Goal: Task Accomplishment & Management: Manage account settings

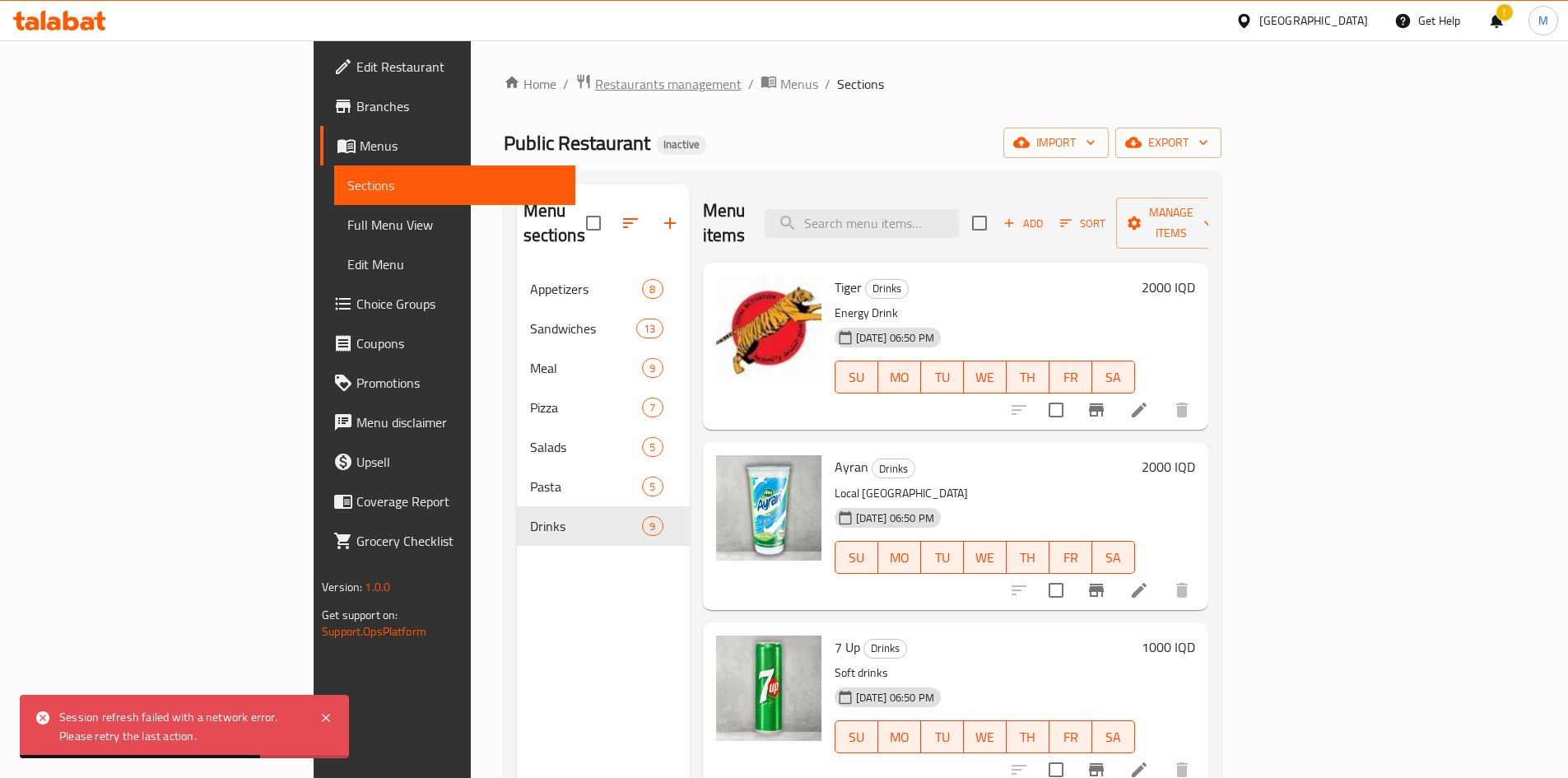
click at [595, 74] on span "Restaurants management" at bounding box center [668, 84] width 146 height 19
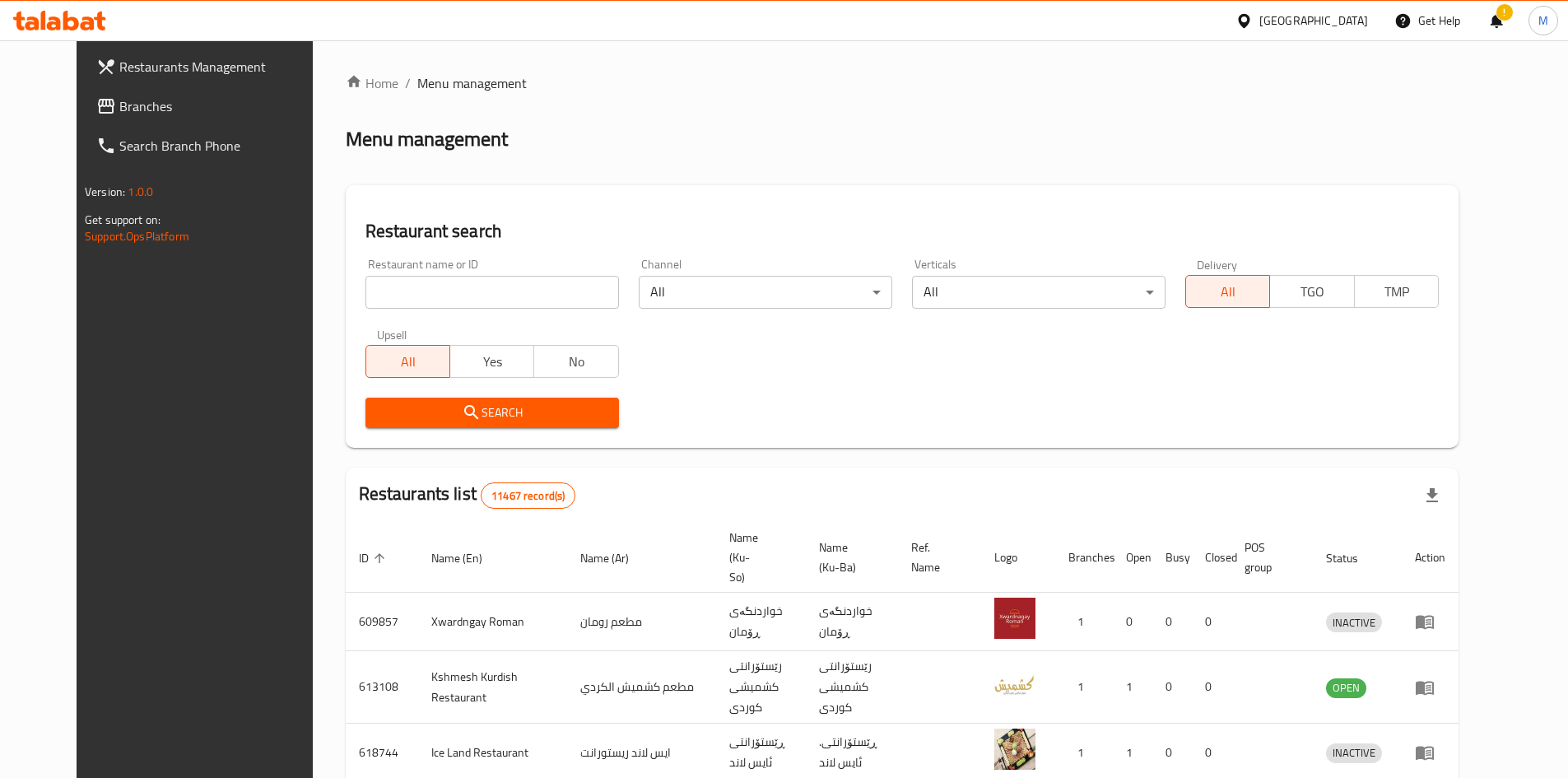
click at [433, 303] on input "search" at bounding box center [492, 292] width 254 height 33
type input "[DEMOGRAPHIC_DATA]"
click button "Search" at bounding box center [492, 412] width 254 height 30
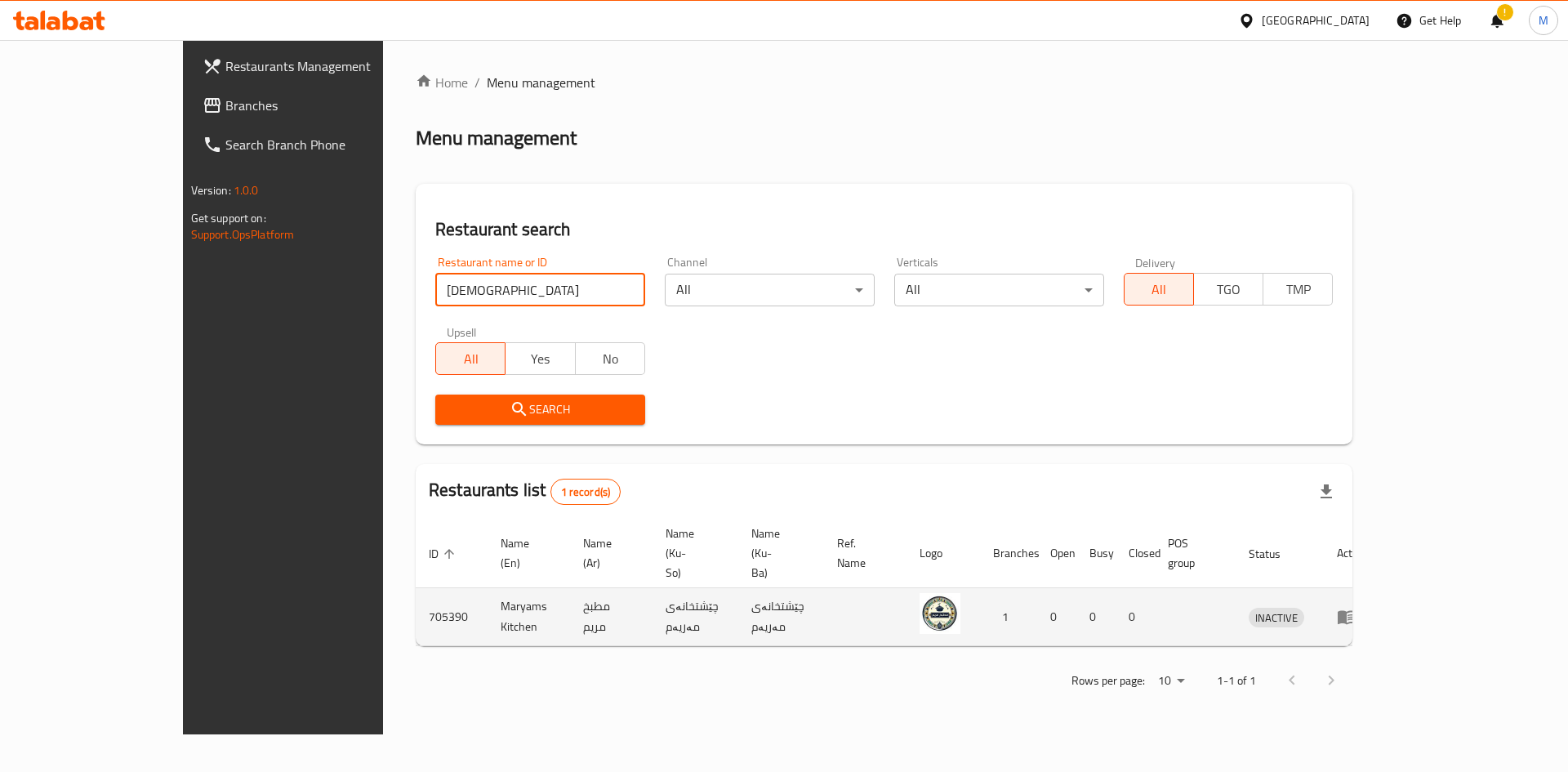
click at [1356, 607] on icon "enhanced table" at bounding box center [1345, 616] width 19 height 19
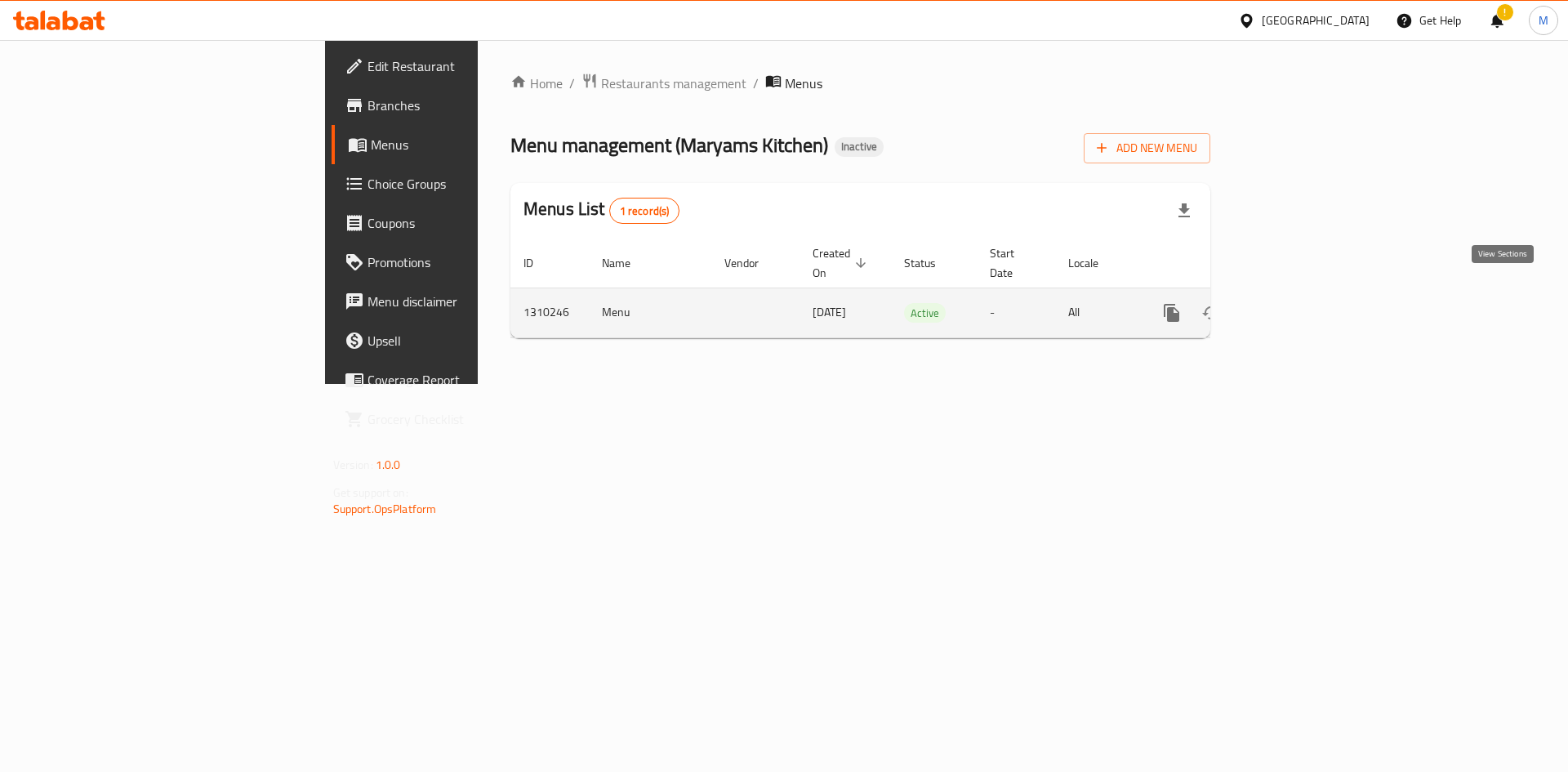
click at [1309, 307] on link "enhanced table" at bounding box center [1289, 312] width 39 height 39
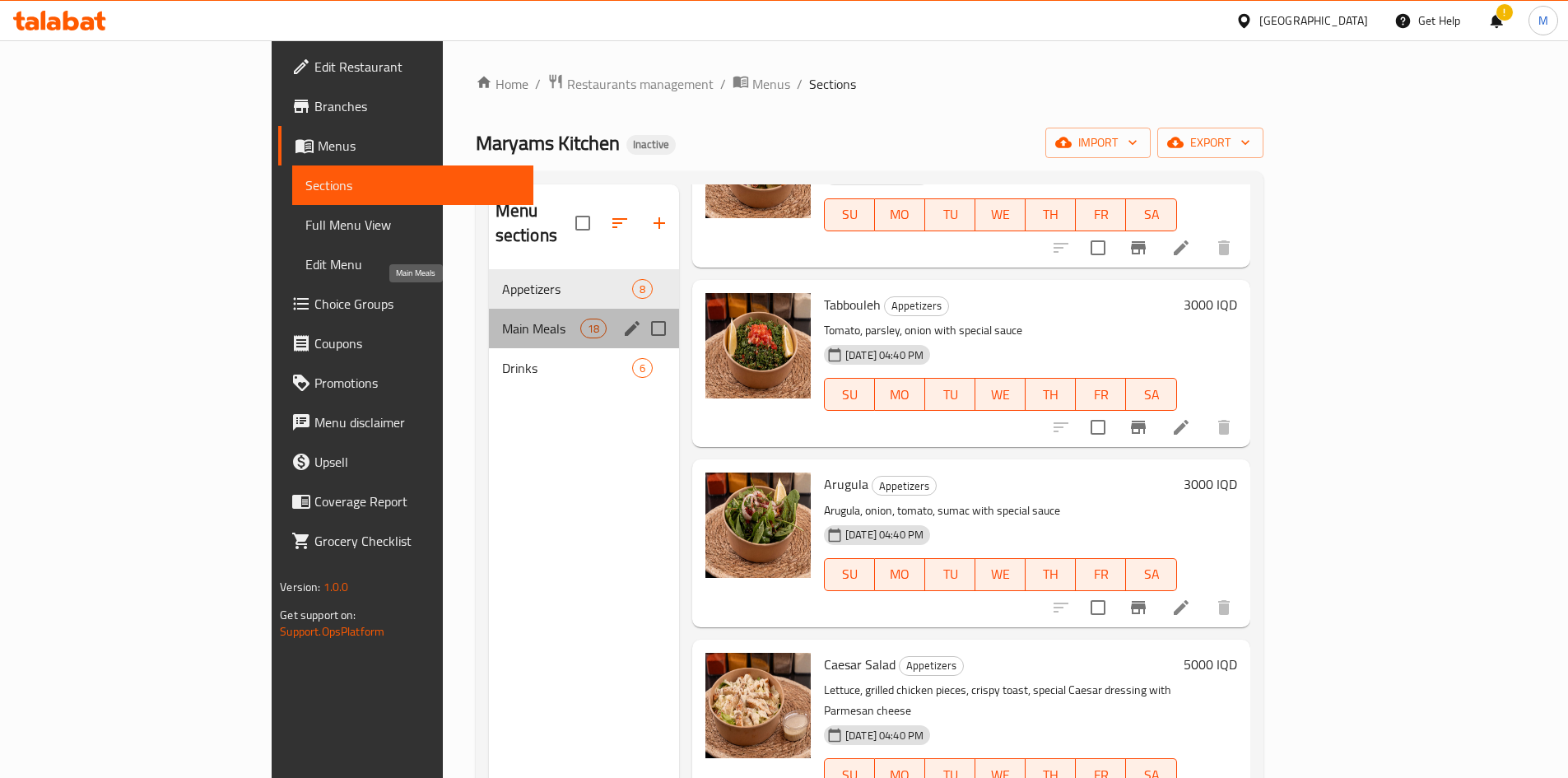
click at [502, 318] on span "Main Meals" at bounding box center [541, 327] width 78 height 19
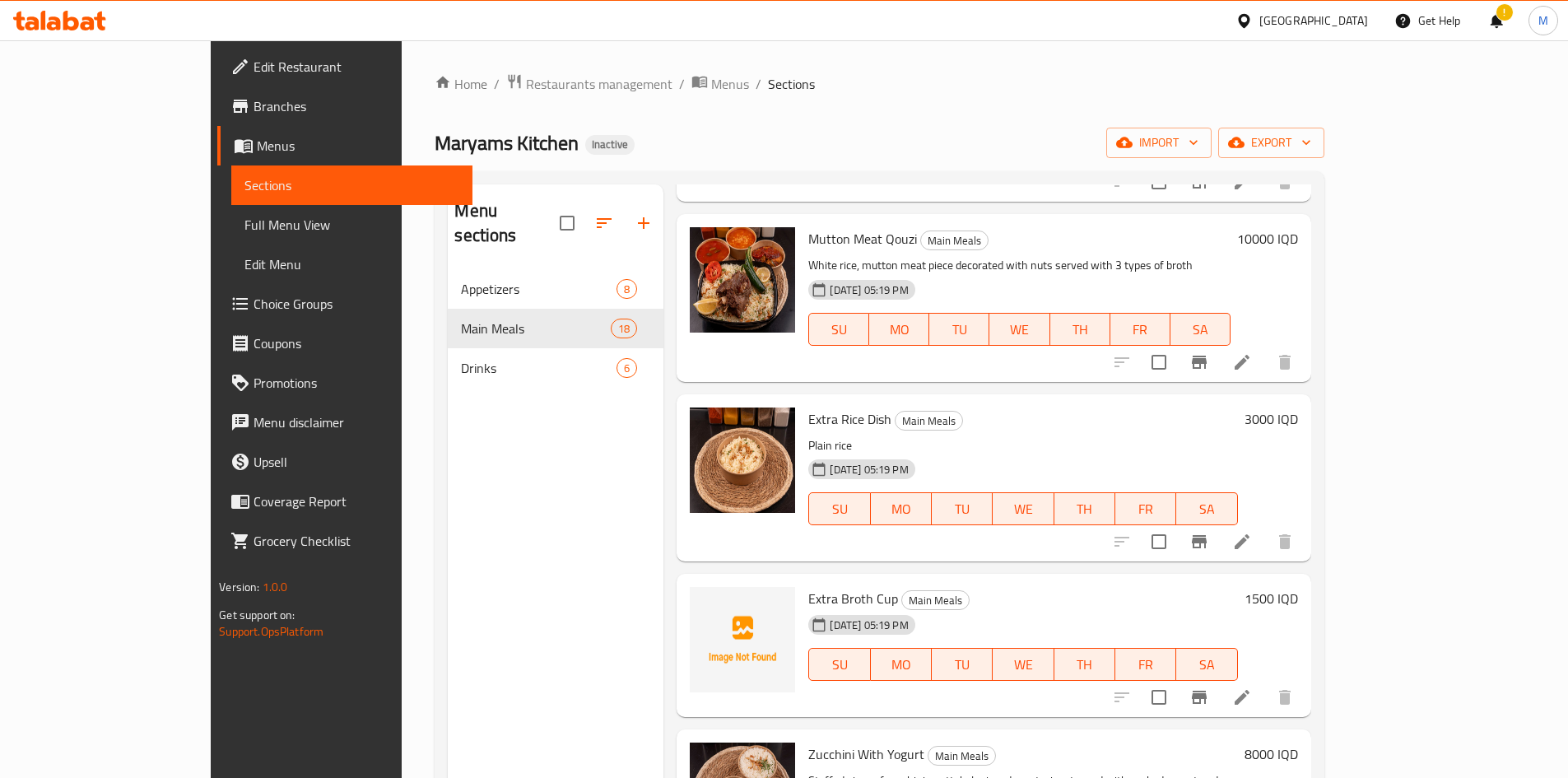
scroll to position [1899, 0]
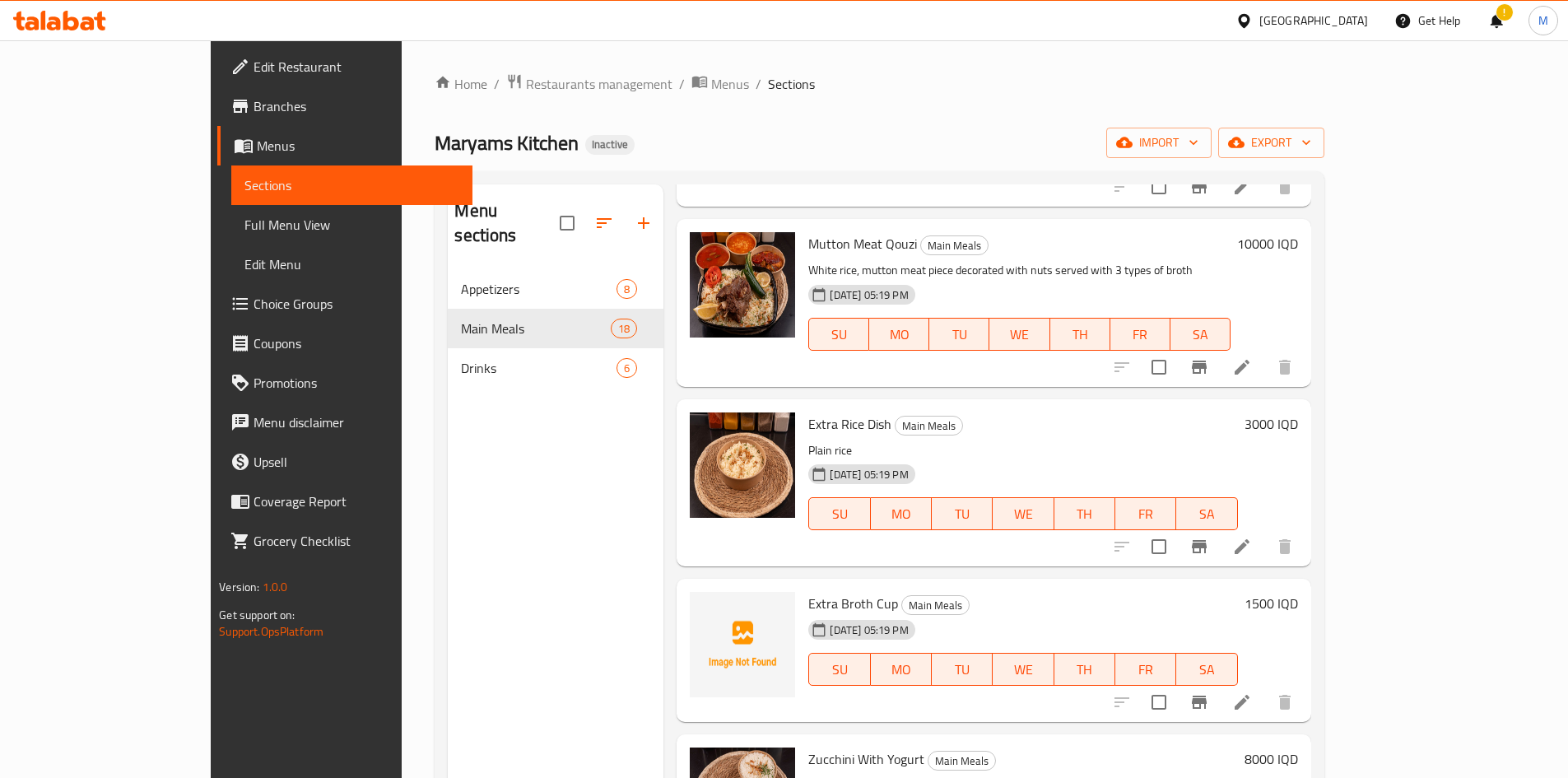
click at [448, 377] on div "Menu sections Appetizers 8 Main Meals 18 Drinks 6" at bounding box center [555, 573] width 216 height 778
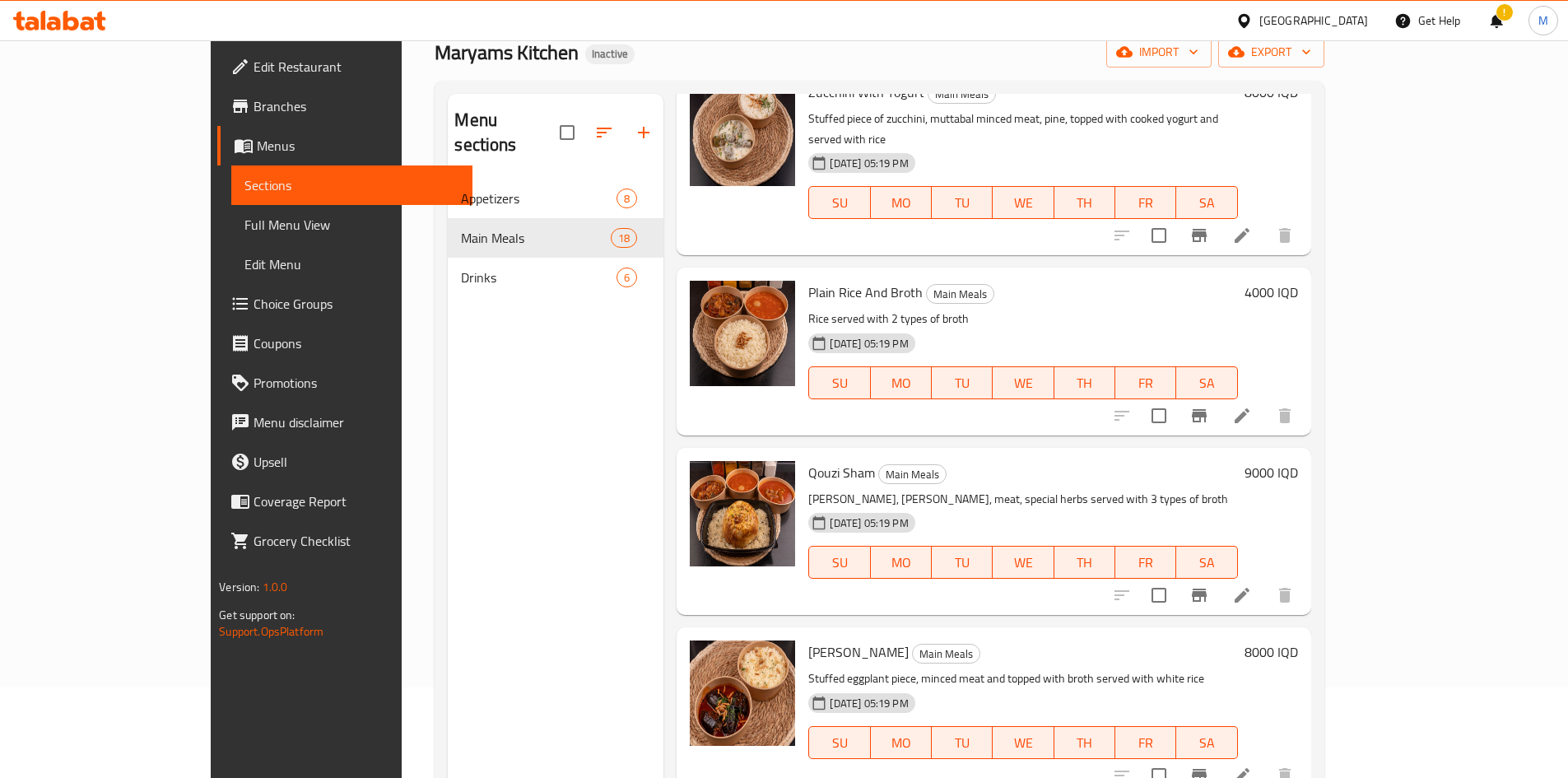
scroll to position [0, 0]
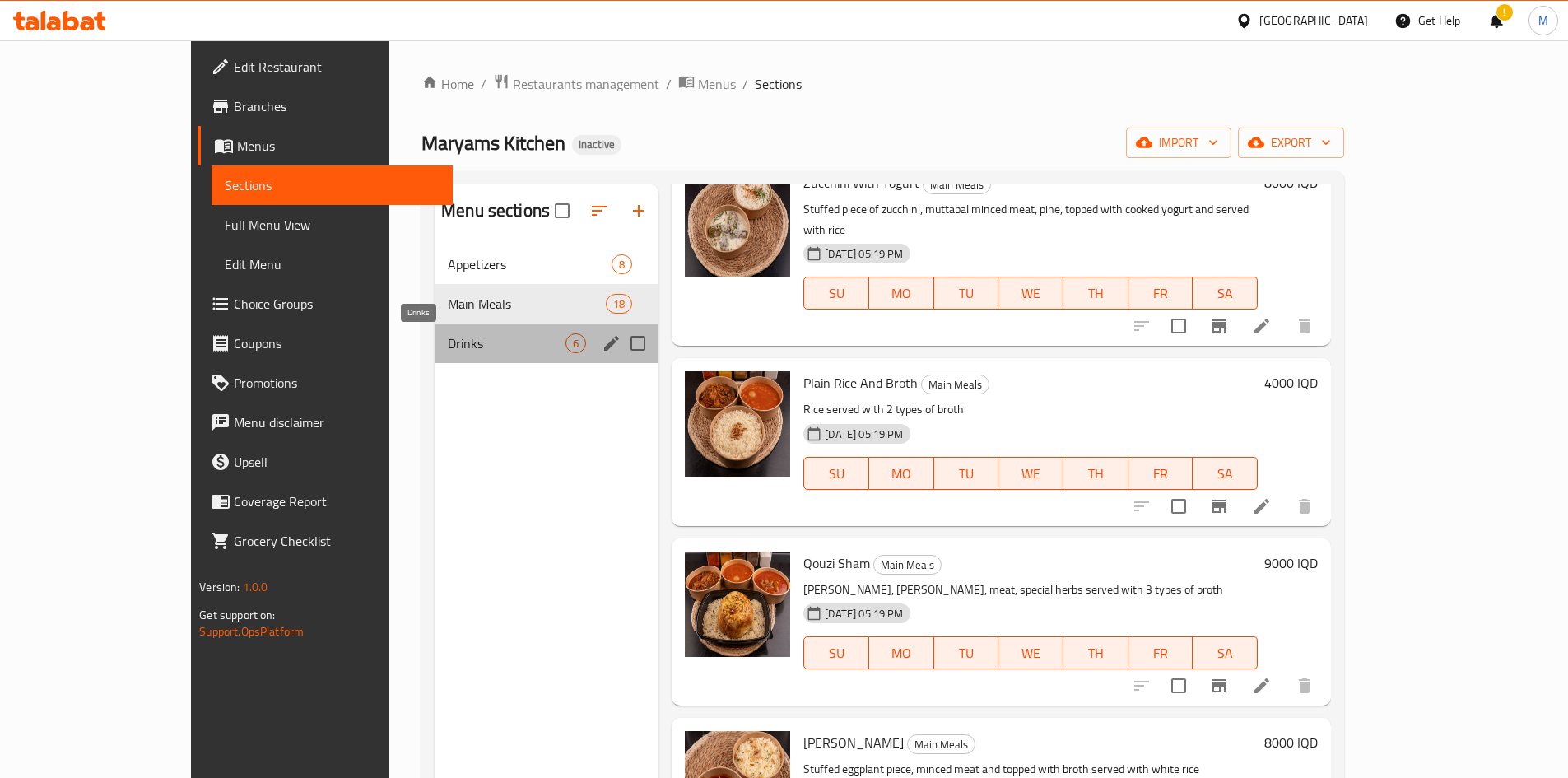
click at [448, 339] on span "Drinks" at bounding box center [507, 343] width 118 height 19
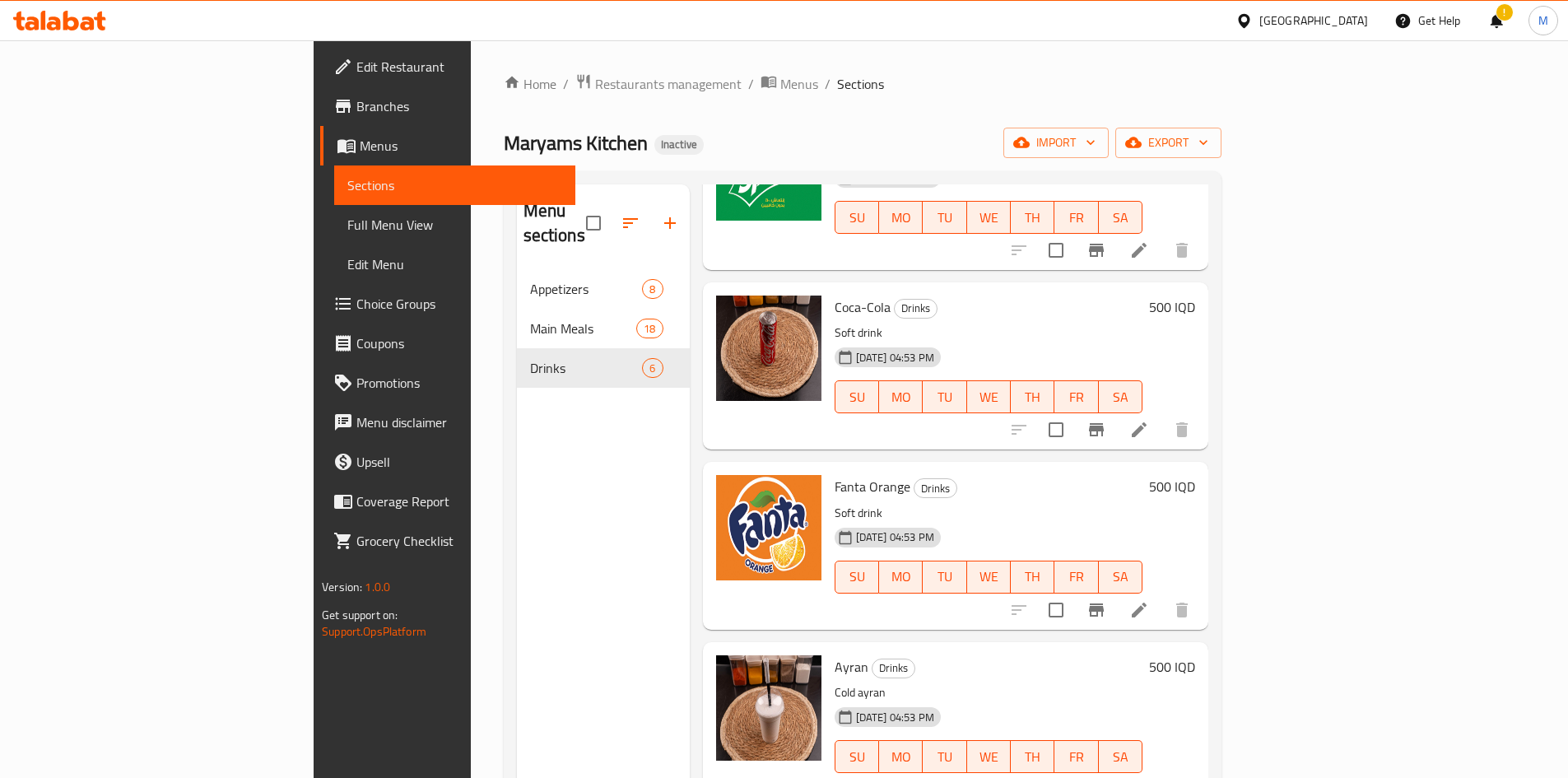
scroll to position [342, 0]
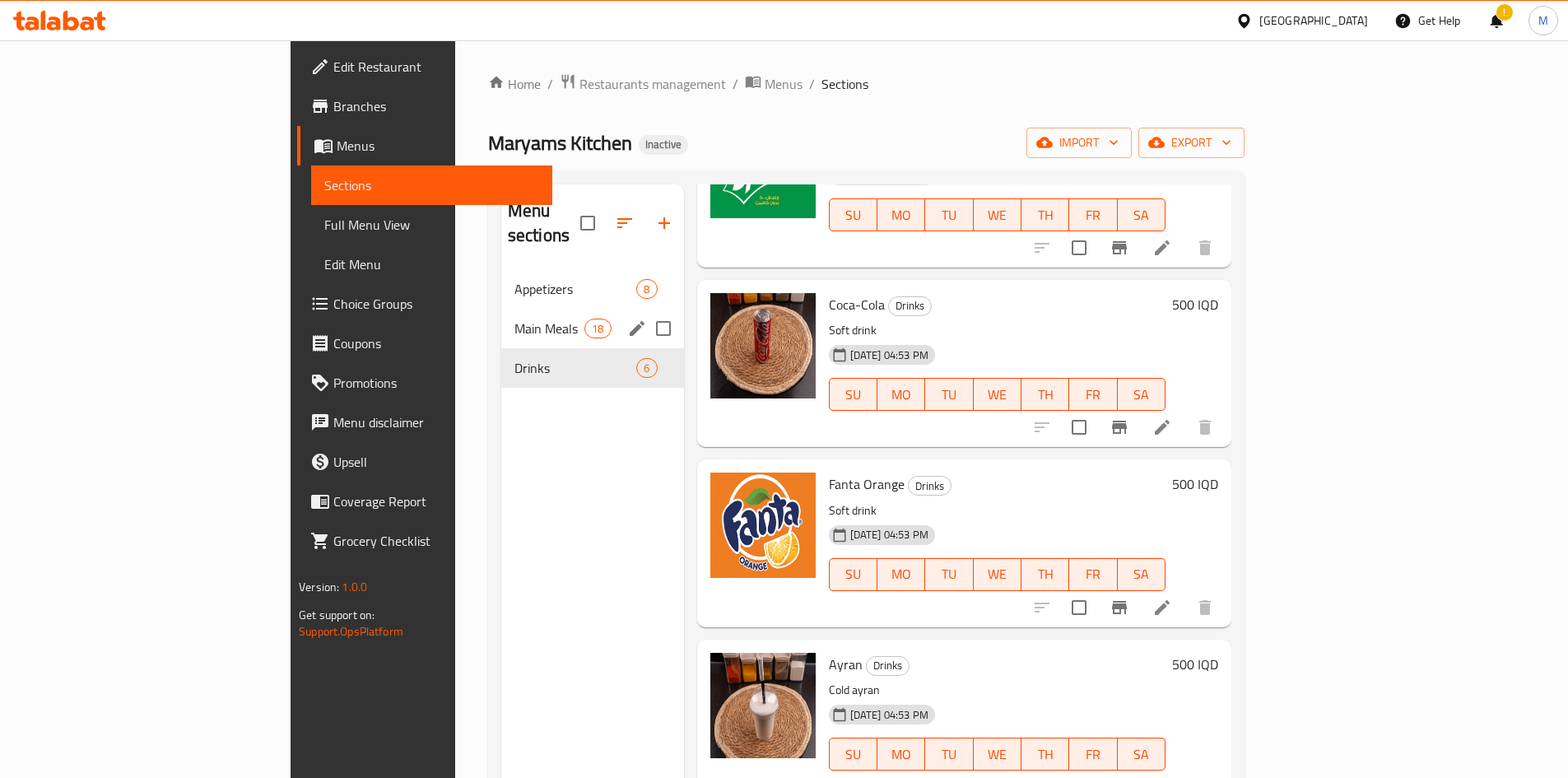
click at [514, 318] on span "Main Meals" at bounding box center [549, 327] width 70 height 19
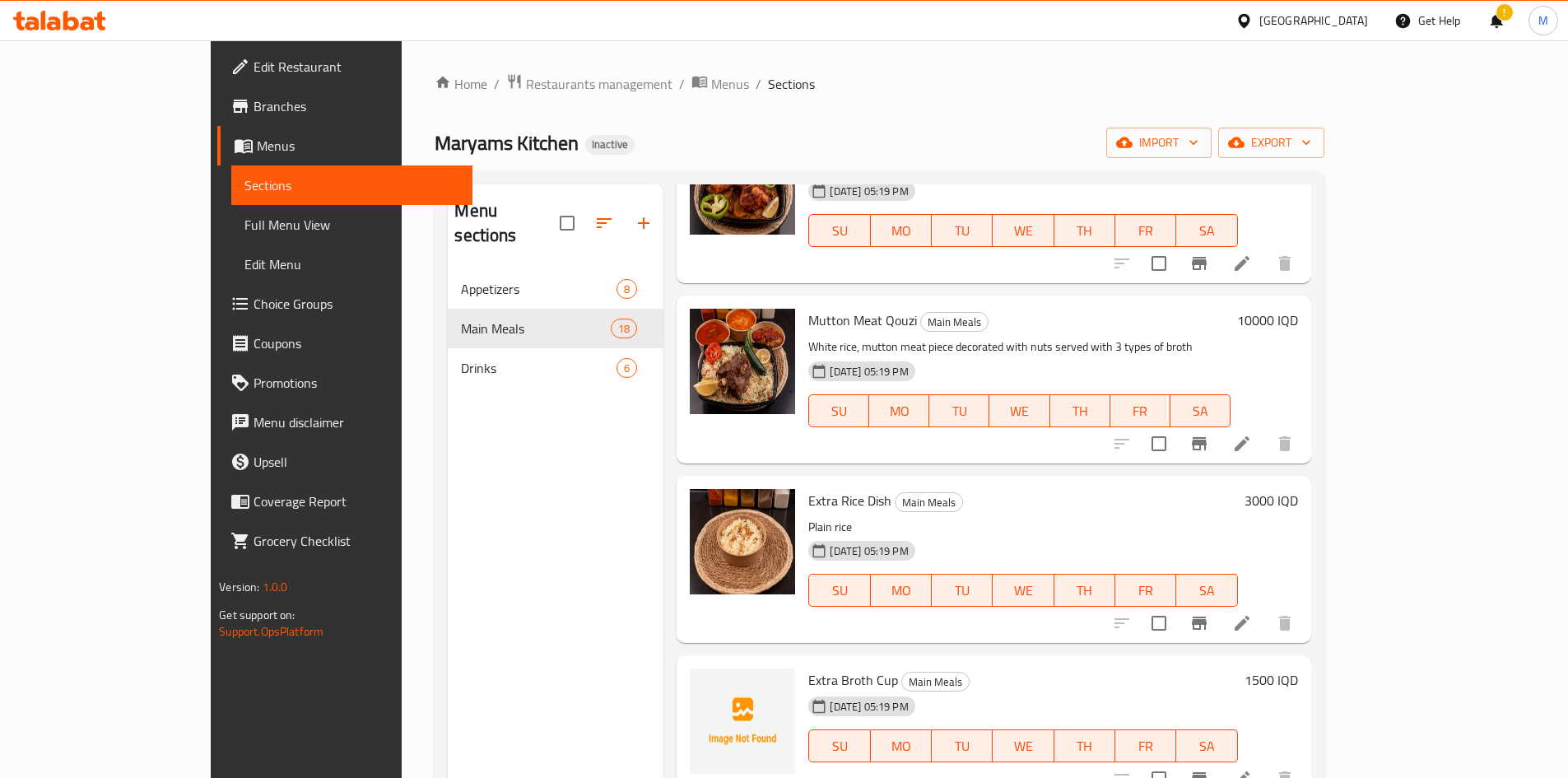
scroll to position [1824, 0]
click at [808, 666] on span "Extra Broth Cup" at bounding box center [853, 678] width 90 height 25
copy h6 "Extra Broth Cup"
